Goal: Use online tool/utility: Utilize a website feature to perform a specific function

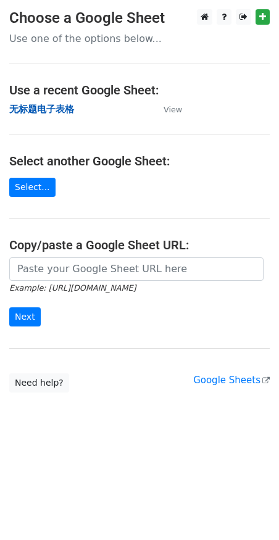
click at [61, 110] on strong "无标题电子表格" at bounding box center [41, 109] width 65 height 11
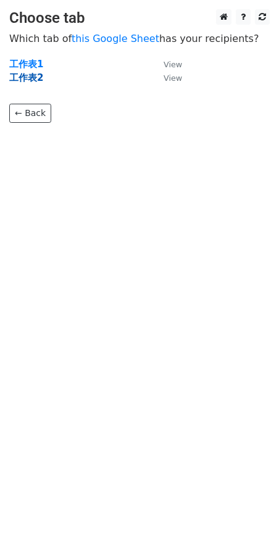
click at [36, 78] on strong "工作表2" at bounding box center [26, 77] width 34 height 11
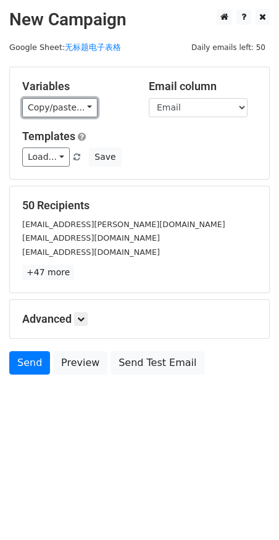
click at [51, 107] on link "Copy/paste..." at bounding box center [59, 107] width 75 height 19
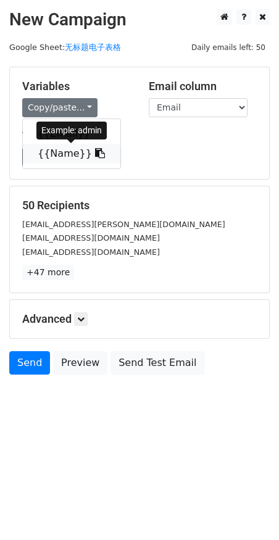
click at [47, 146] on link "{{Name}}" at bounding box center [72, 154] width 98 height 20
